Goal: Navigation & Orientation: Find specific page/section

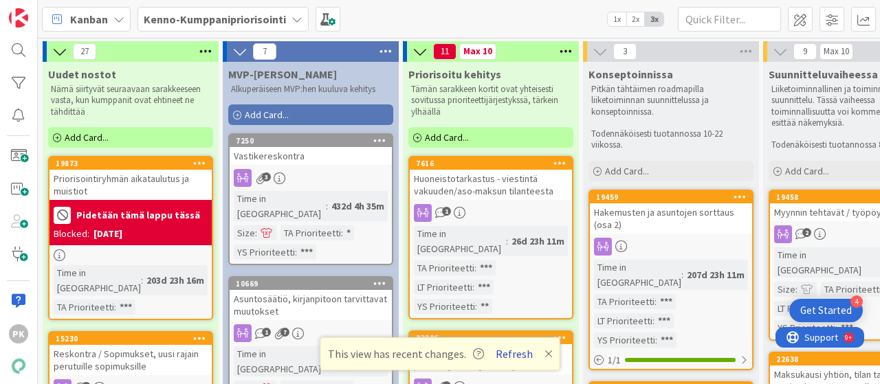
click at [511, 355] on button "Refresh" at bounding box center [514, 354] width 47 height 18
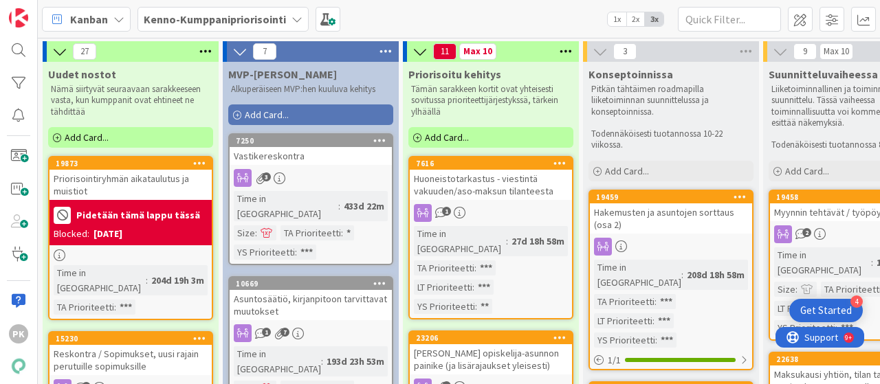
click at [808, 310] on div "Get Started" at bounding box center [826, 311] width 52 height 14
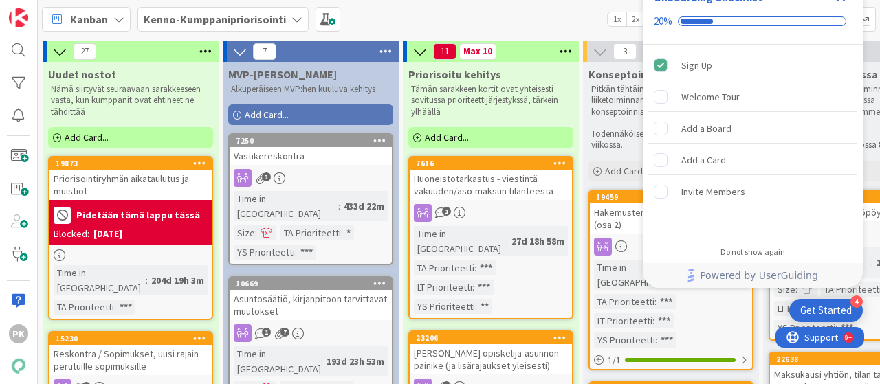
click at [820, 310] on div "Get Started" at bounding box center [826, 311] width 52 height 14
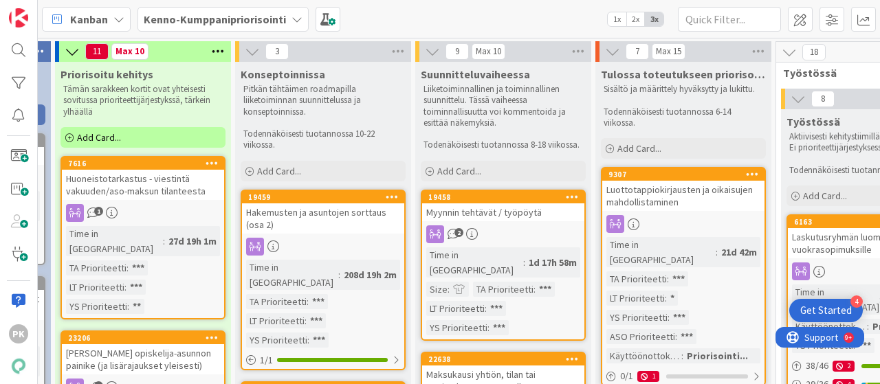
scroll to position [0, 375]
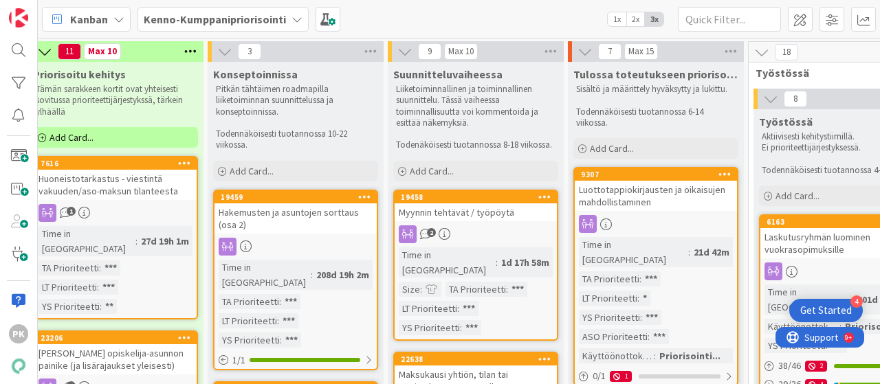
click at [836, 314] on div "Get Started" at bounding box center [826, 311] width 52 height 14
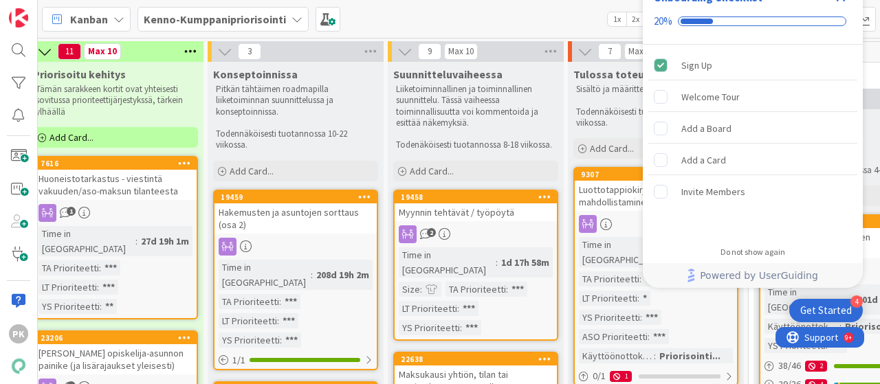
scroll to position [0, 0]
click at [709, 308] on div "Time in Column : 21d 42m TA Prioriteetti : *** LT Prioriteetti : * YS Prioritee…" at bounding box center [656, 300] width 154 height 126
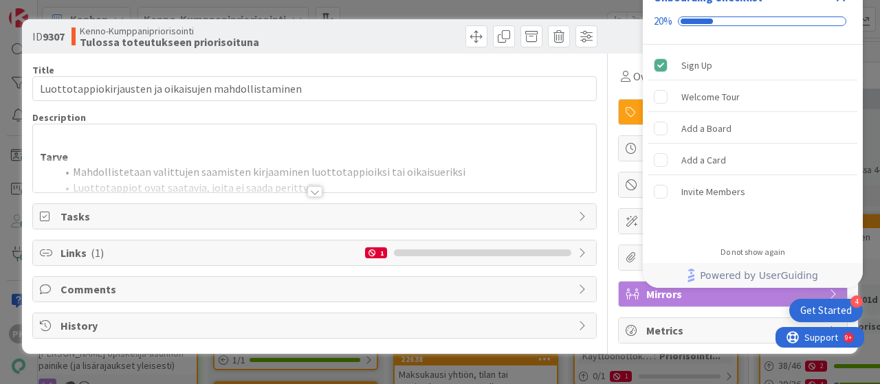
click at [823, 304] on div "Get Started" at bounding box center [826, 311] width 52 height 14
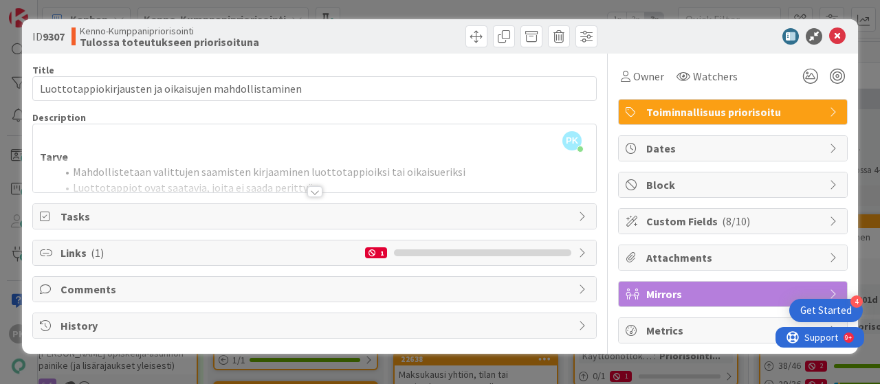
click at [317, 193] on div at bounding box center [314, 191] width 15 height 11
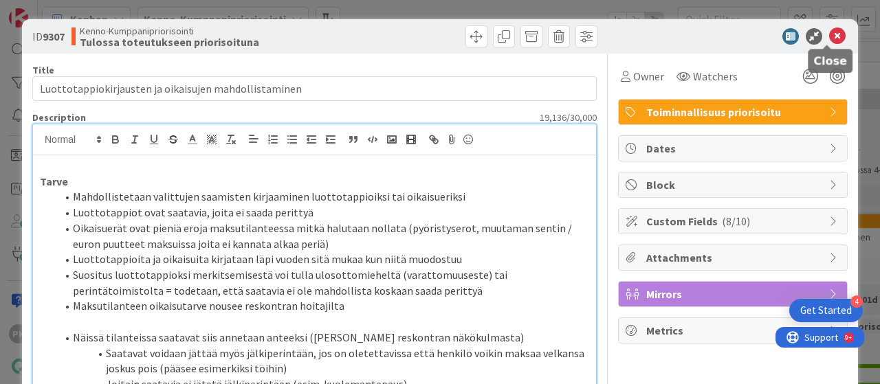
click at [829, 34] on icon at bounding box center [837, 36] width 16 height 16
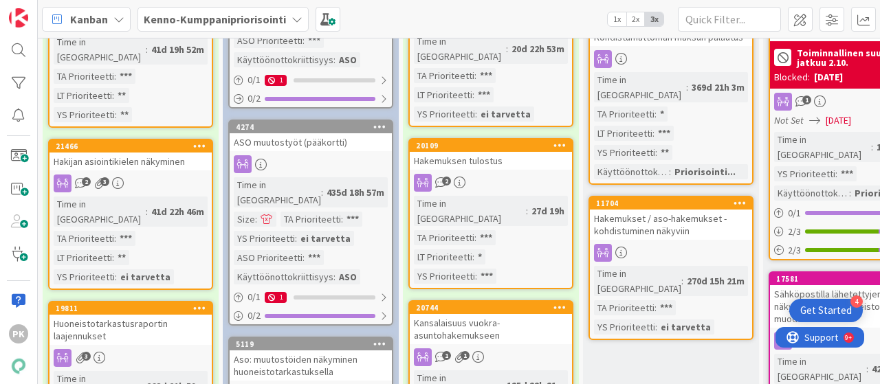
scroll to position [368, 0]
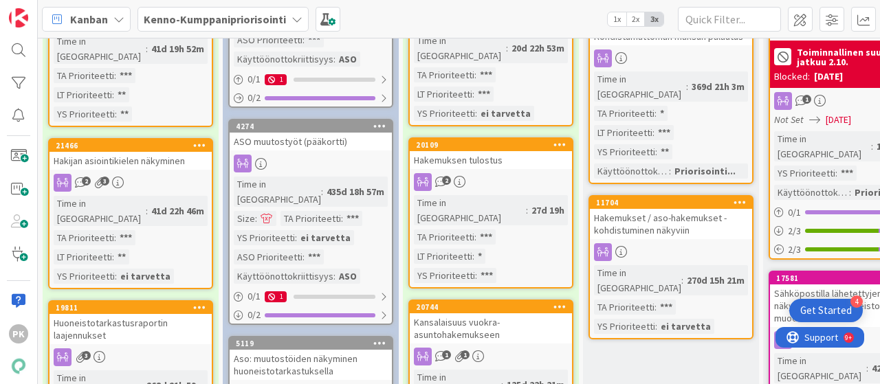
click at [124, 152] on div "Hakijan asiointikielen näkyminen" at bounding box center [130, 161] width 162 height 18
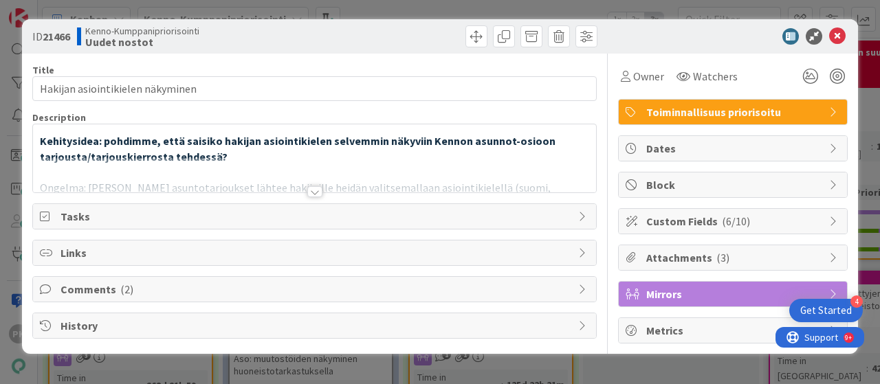
click at [315, 189] on div at bounding box center [314, 191] width 15 height 11
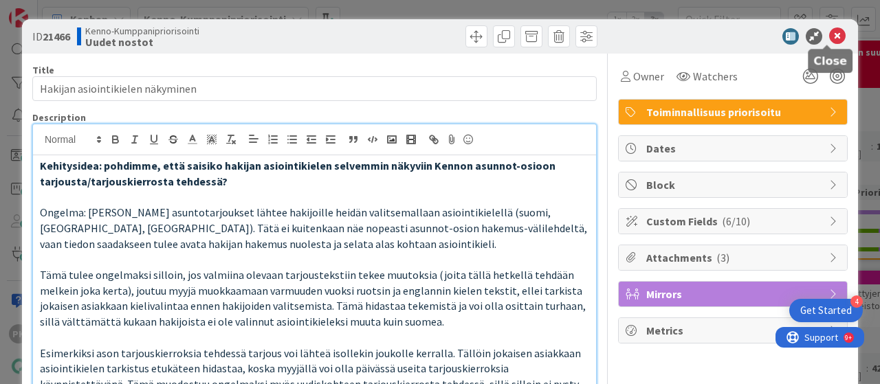
click at [829, 36] on icon at bounding box center [837, 36] width 16 height 16
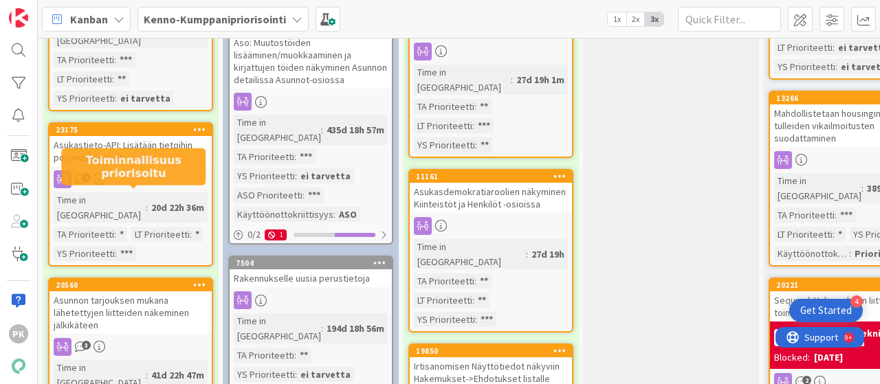
scroll to position [900, 0]
